Goal: Find specific page/section: Find specific page/section

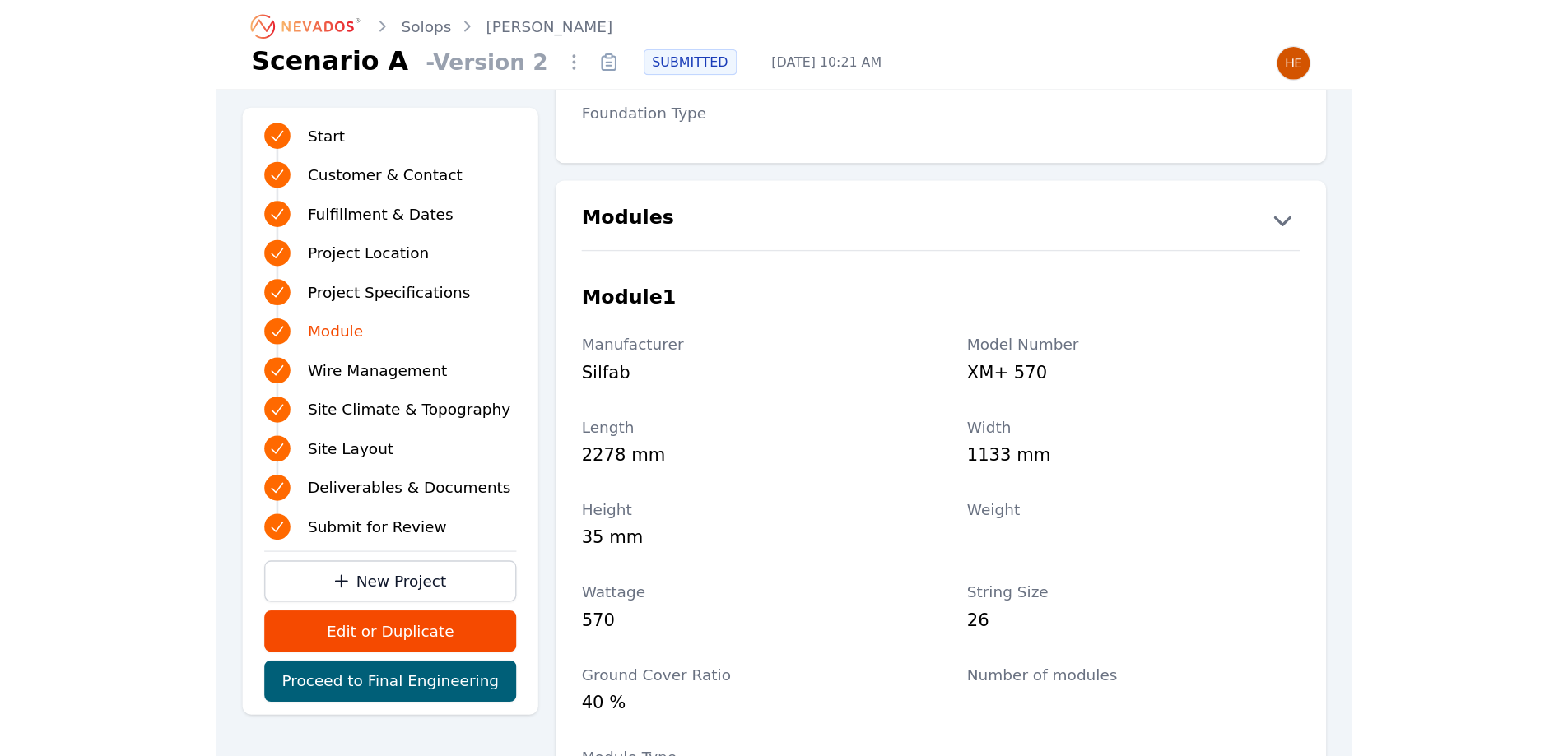
scroll to position [1728, 0]
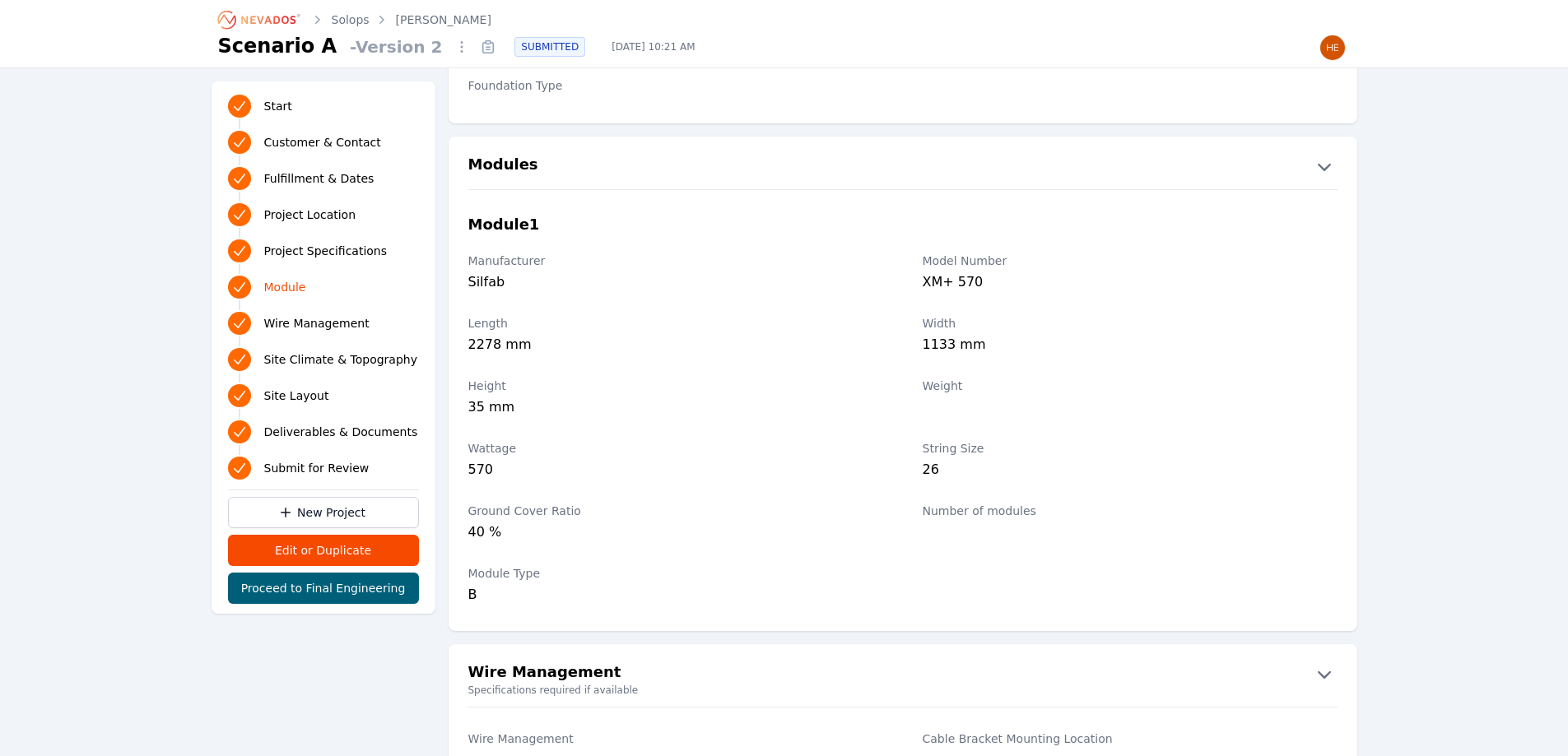
click at [251, 20] on icon "Breadcrumb" at bounding box center [268, 20] width 54 height 8
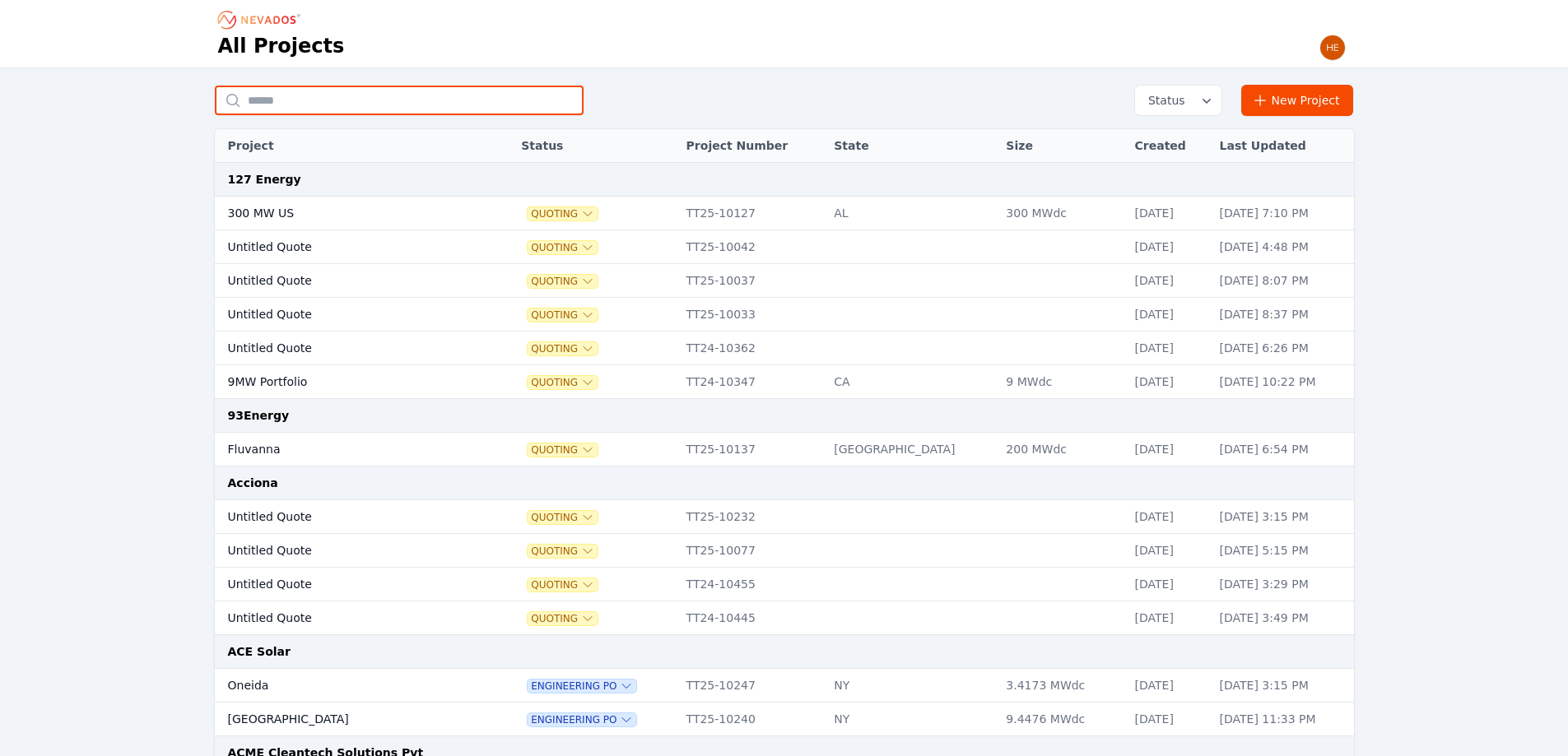
click at [462, 91] on input "text" at bounding box center [399, 99] width 368 height 29
type input "********"
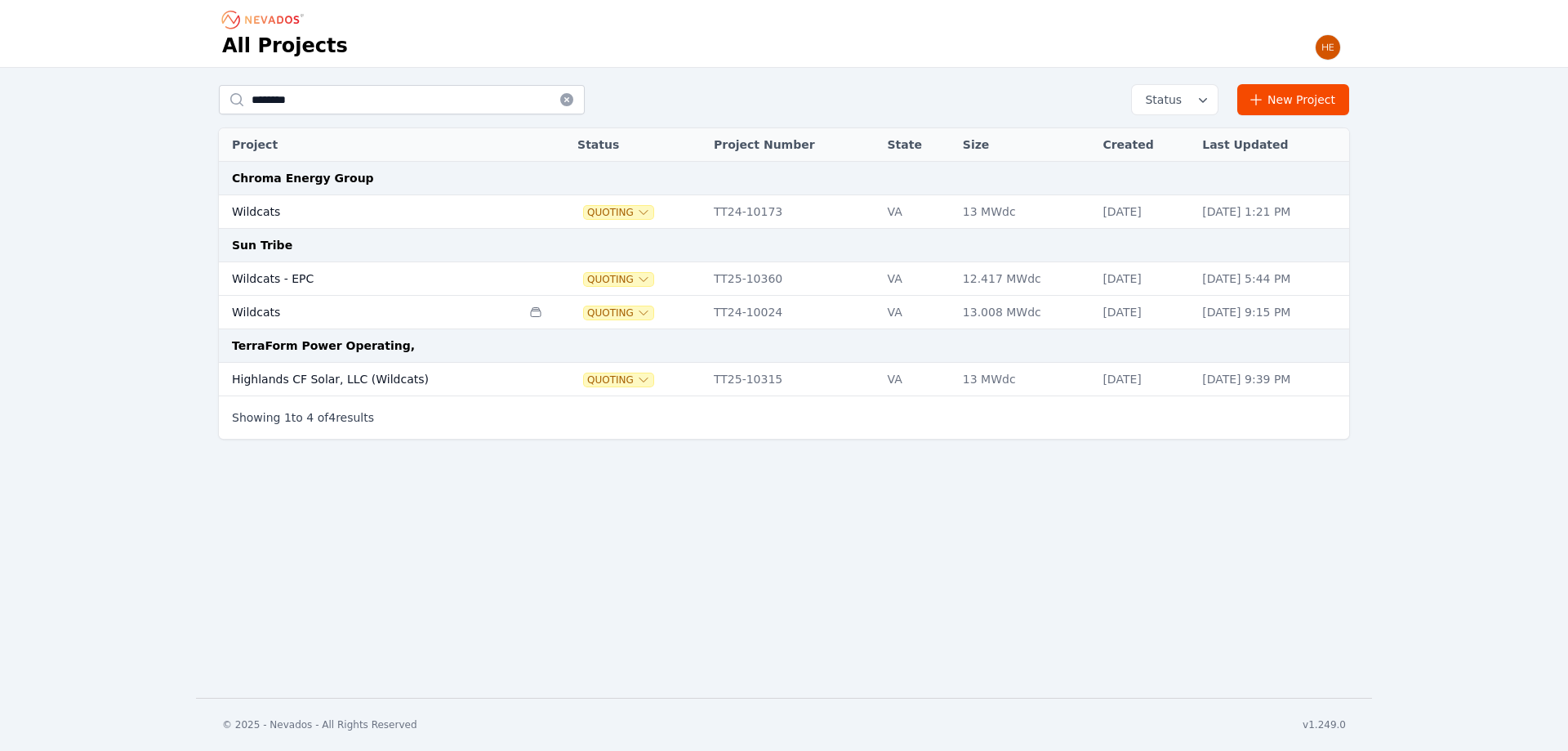
click at [285, 271] on td "Wildcats - EPC" at bounding box center [369, 279] width 302 height 33
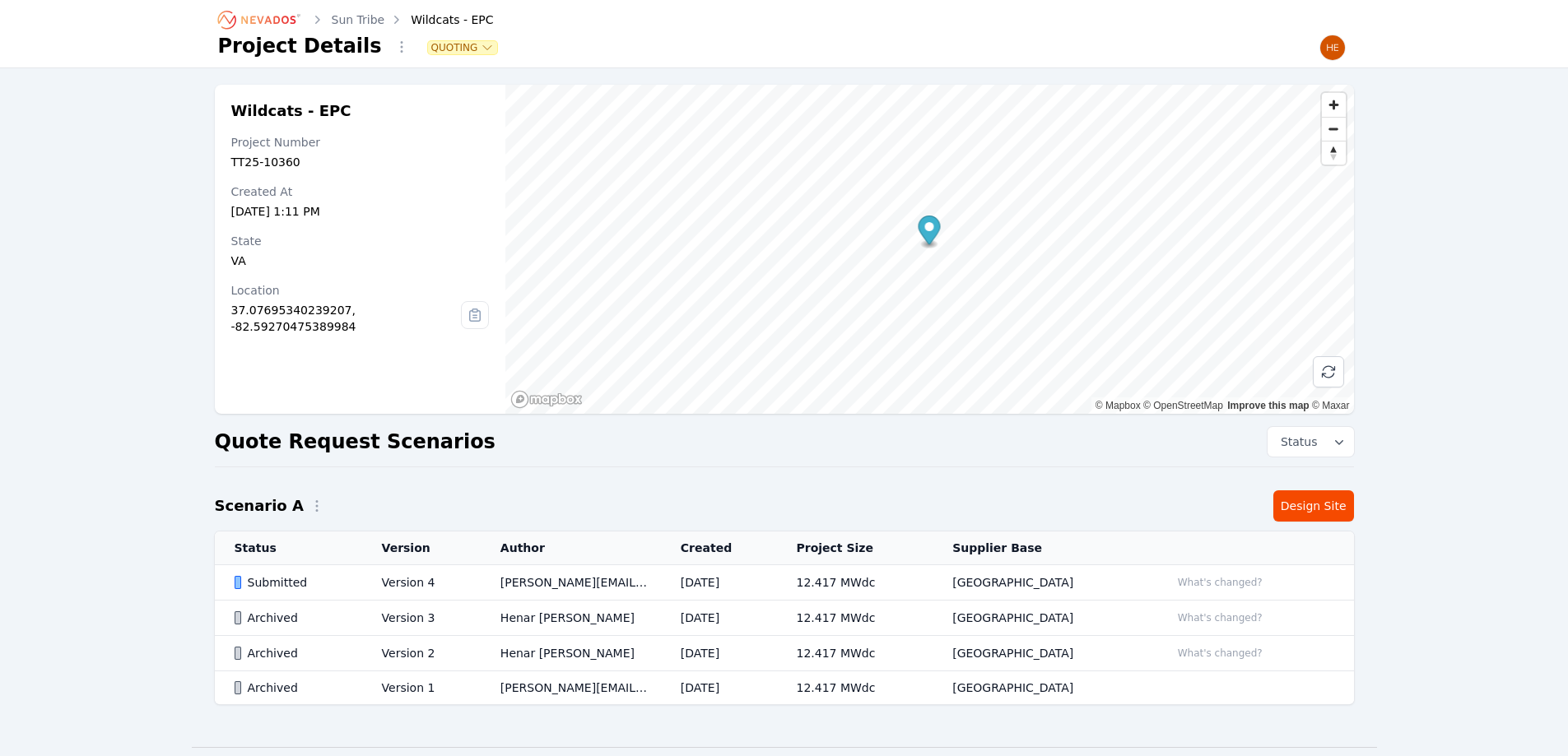
click at [274, 576] on div "Submitted" at bounding box center [294, 582] width 119 height 17
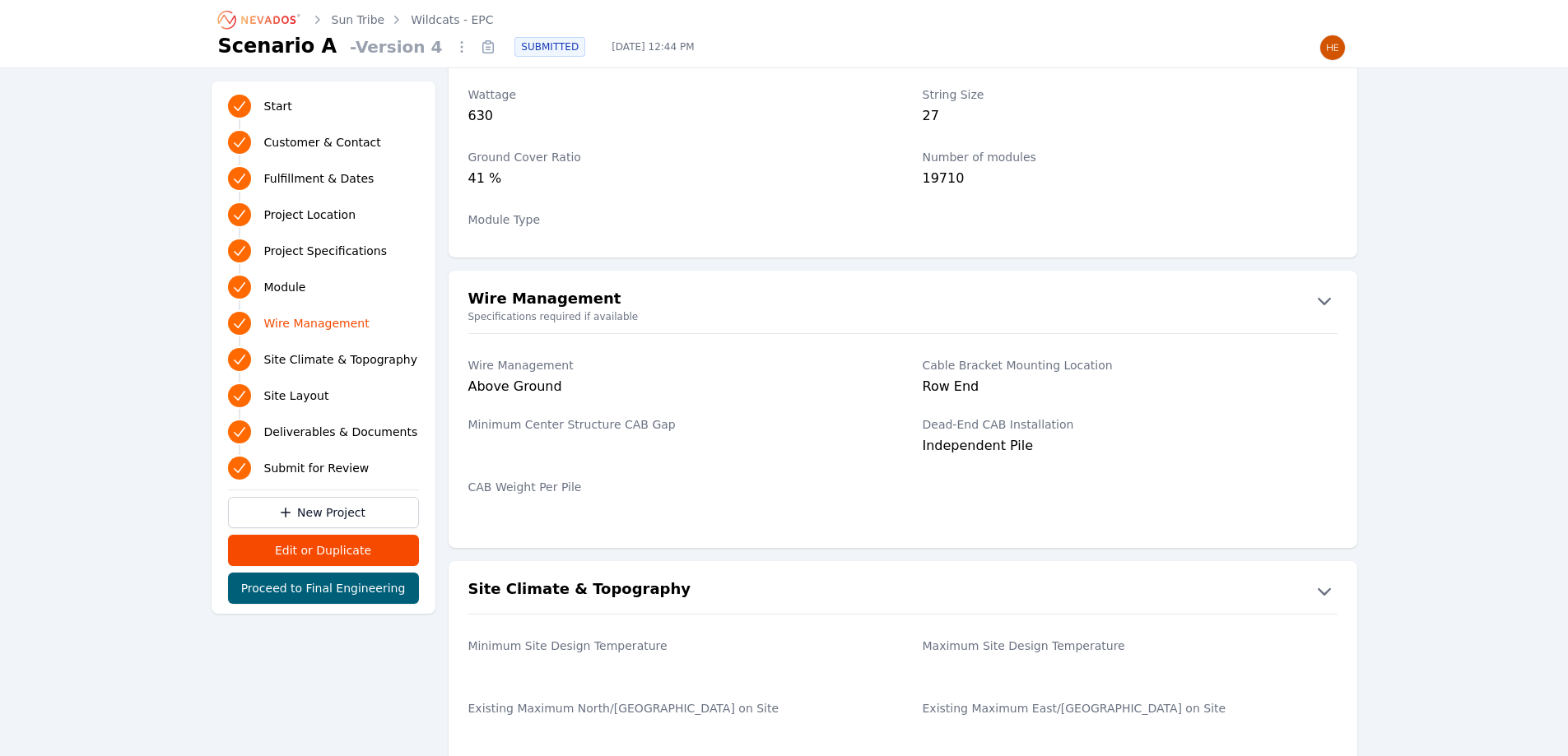
scroll to position [2139, 0]
